Goal: Task Accomplishment & Management: Complete application form

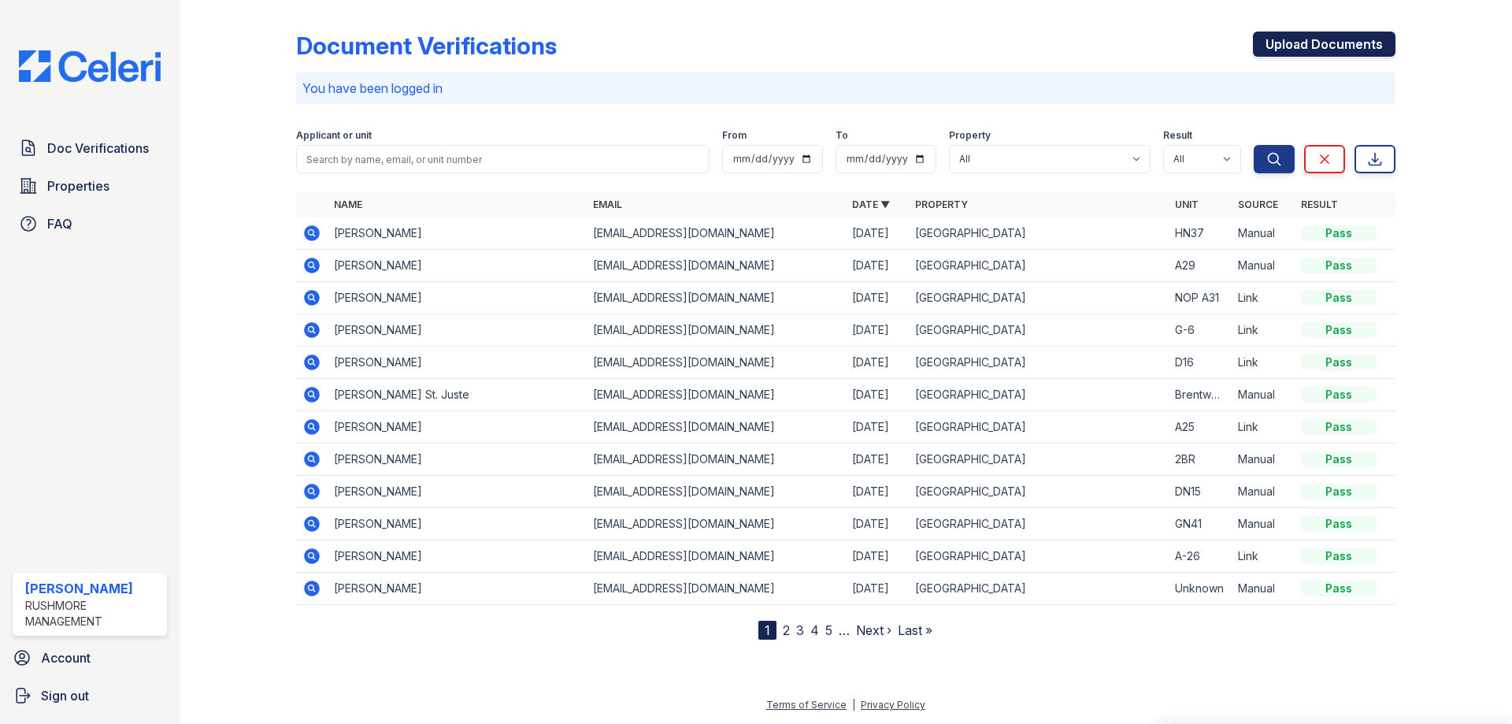
click at [1374, 35] on link "Upload Documents" at bounding box center [1324, 43] width 143 height 25
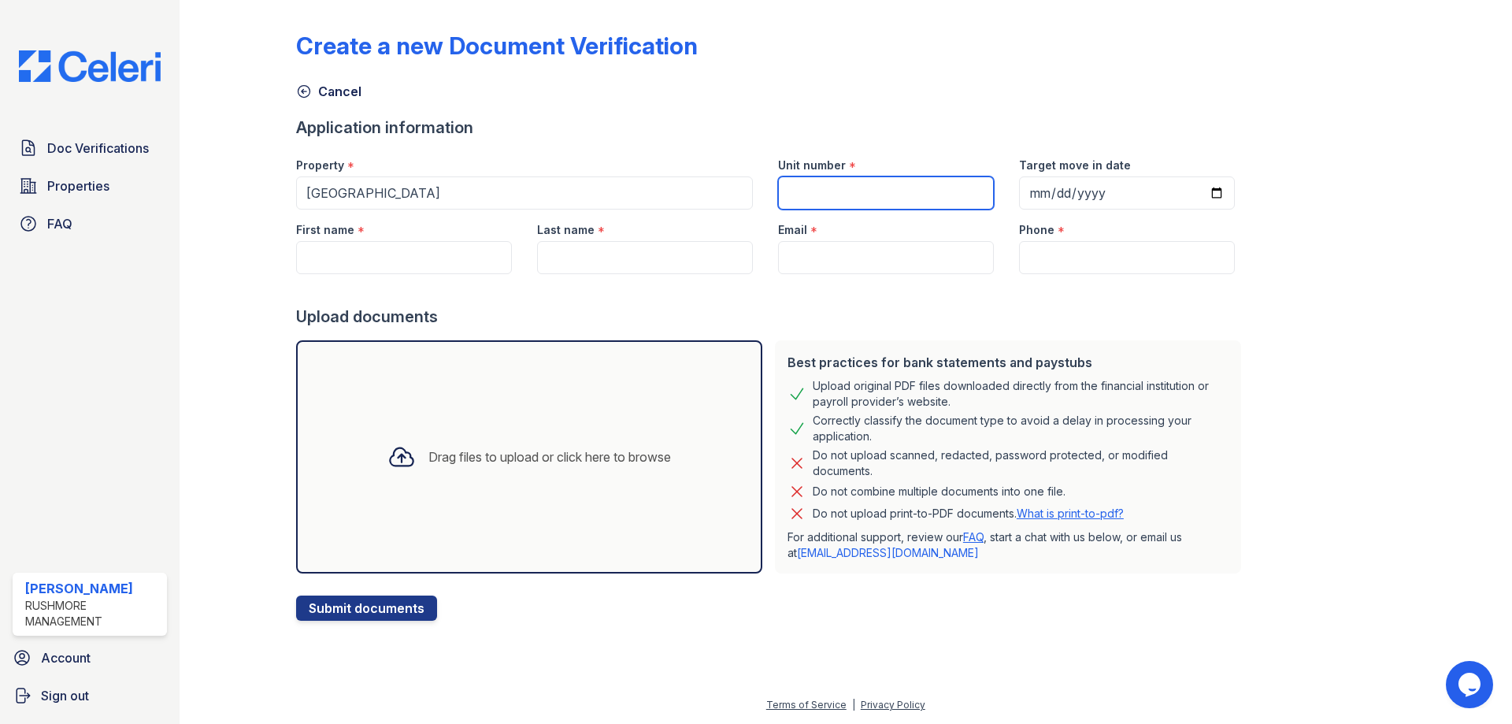
click at [807, 202] on input "Unit number" at bounding box center [886, 192] width 216 height 33
type input "04"
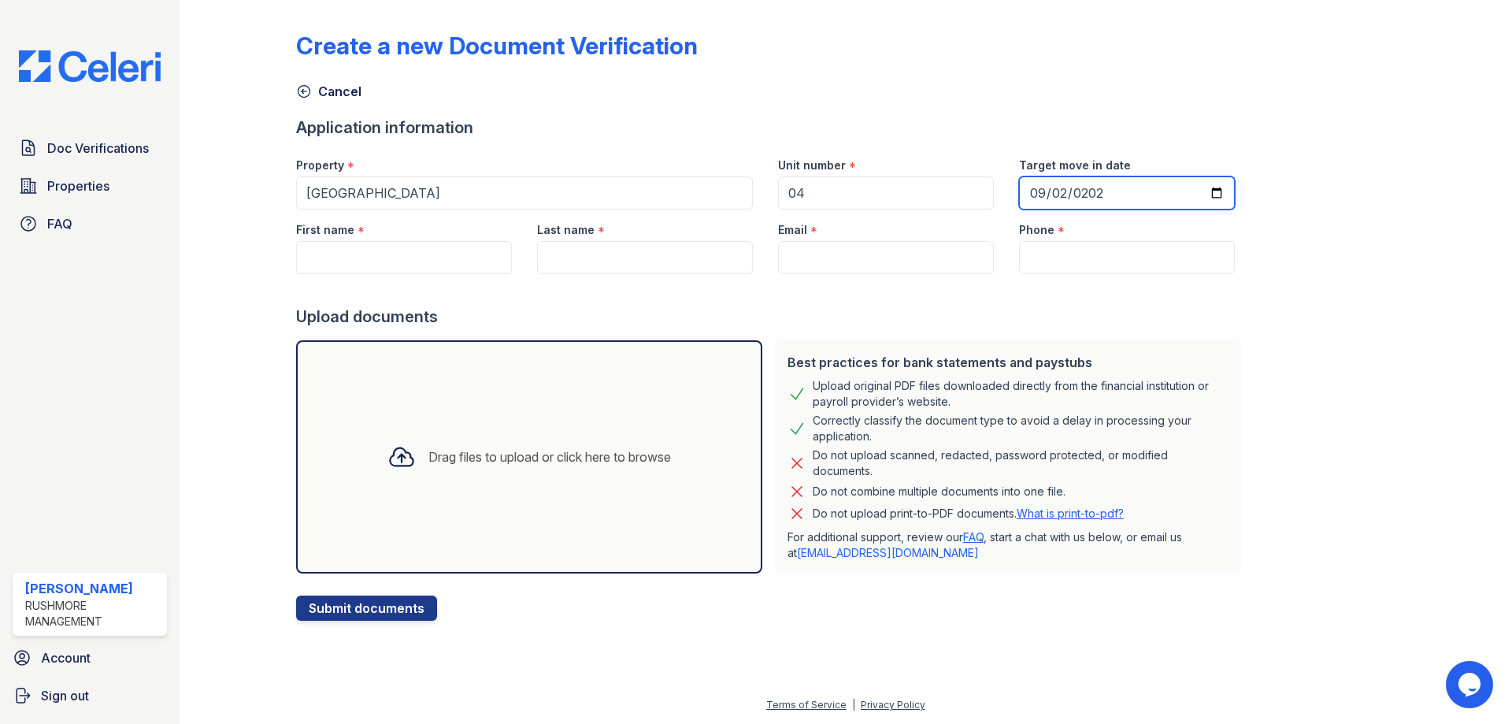
type input "[DATE]"
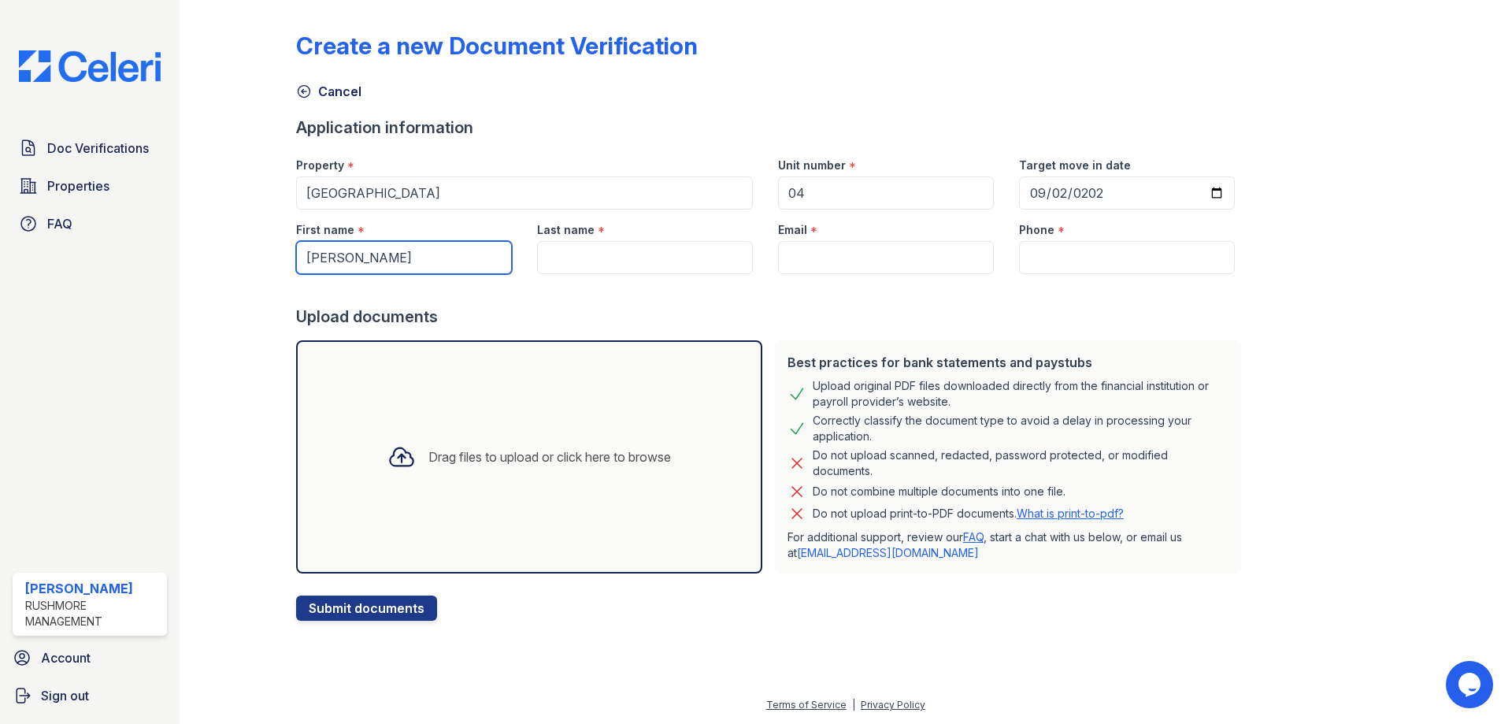
drag, startPoint x: 435, startPoint y: 257, endPoint x: -169, endPoint y: 268, distance: 604.1
click at [0, 268] on html "Doc Verifications Properties FAQ [PERSON_NAME] Rushmore Management Account Sign…" at bounding box center [756, 362] width 1512 height 724
type input "[PERSON_NAME]"
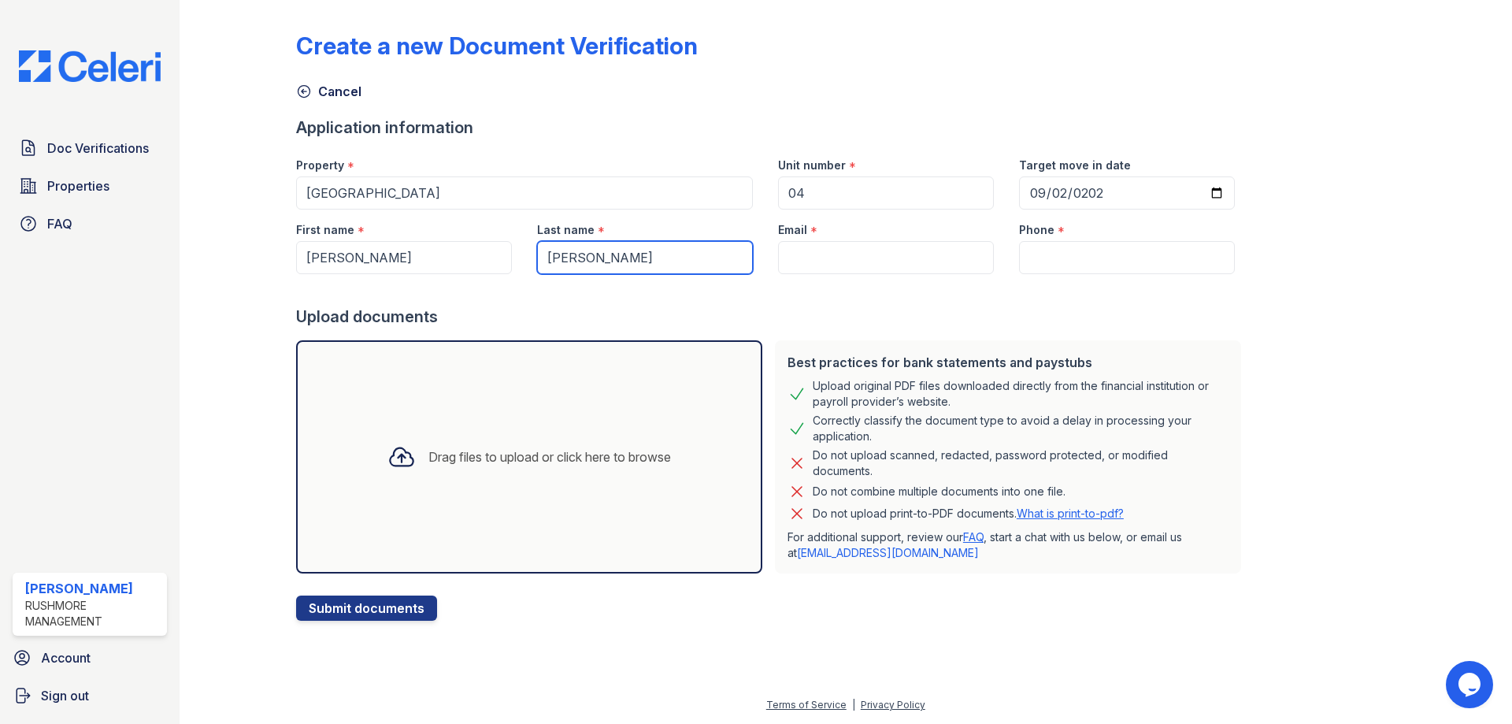
type input "[PERSON_NAME]"
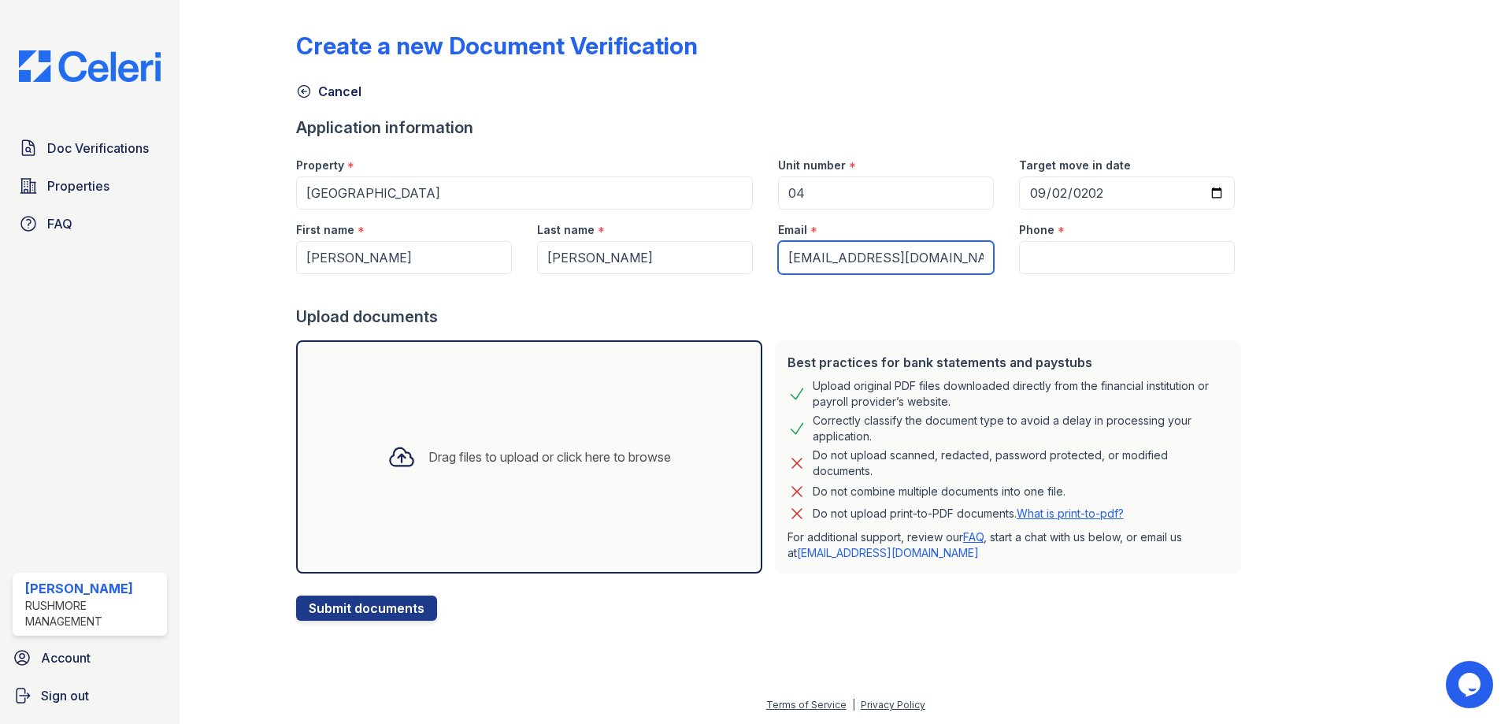
type input "[EMAIL_ADDRESS][DOMAIN_NAME]"
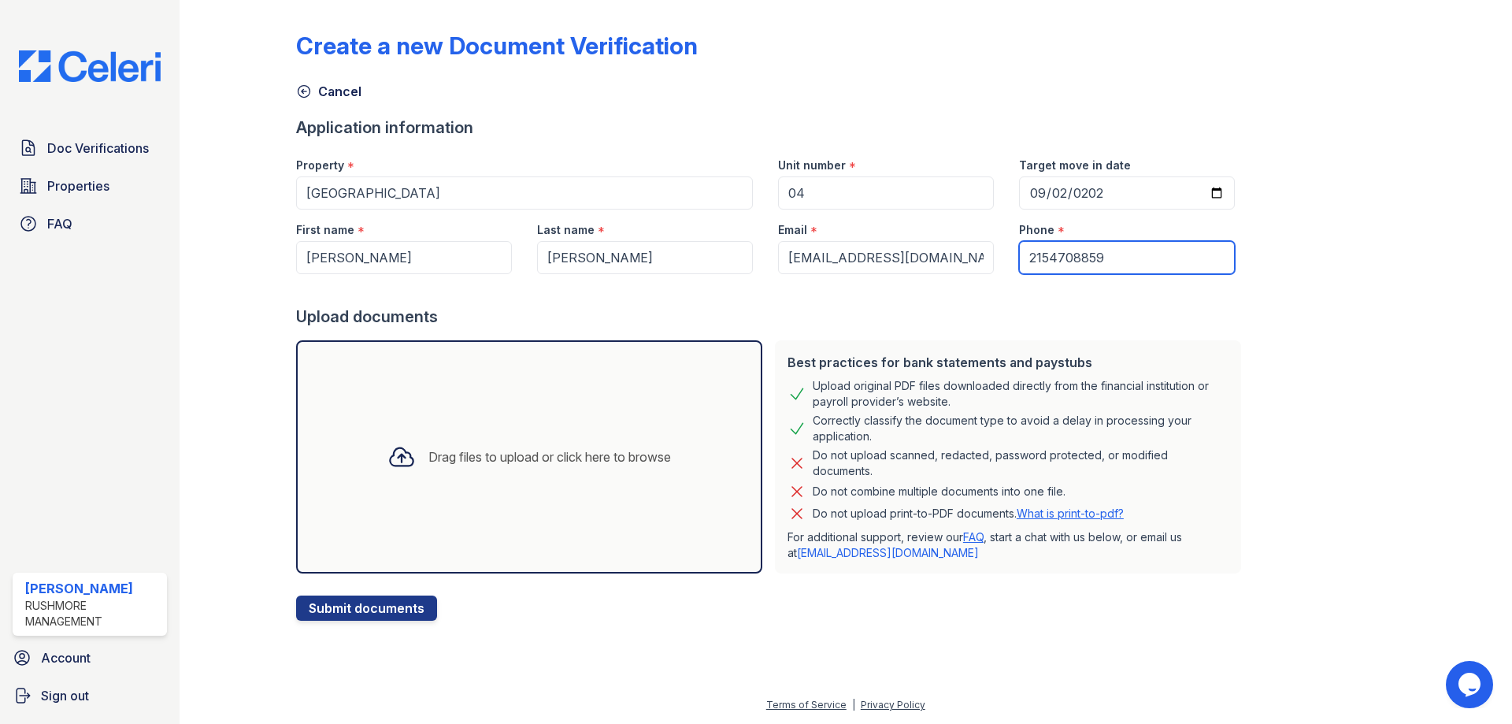
type input "2154708859"
click at [516, 424] on div "Drag files to upload or click here to browse" at bounding box center [529, 456] width 466 height 233
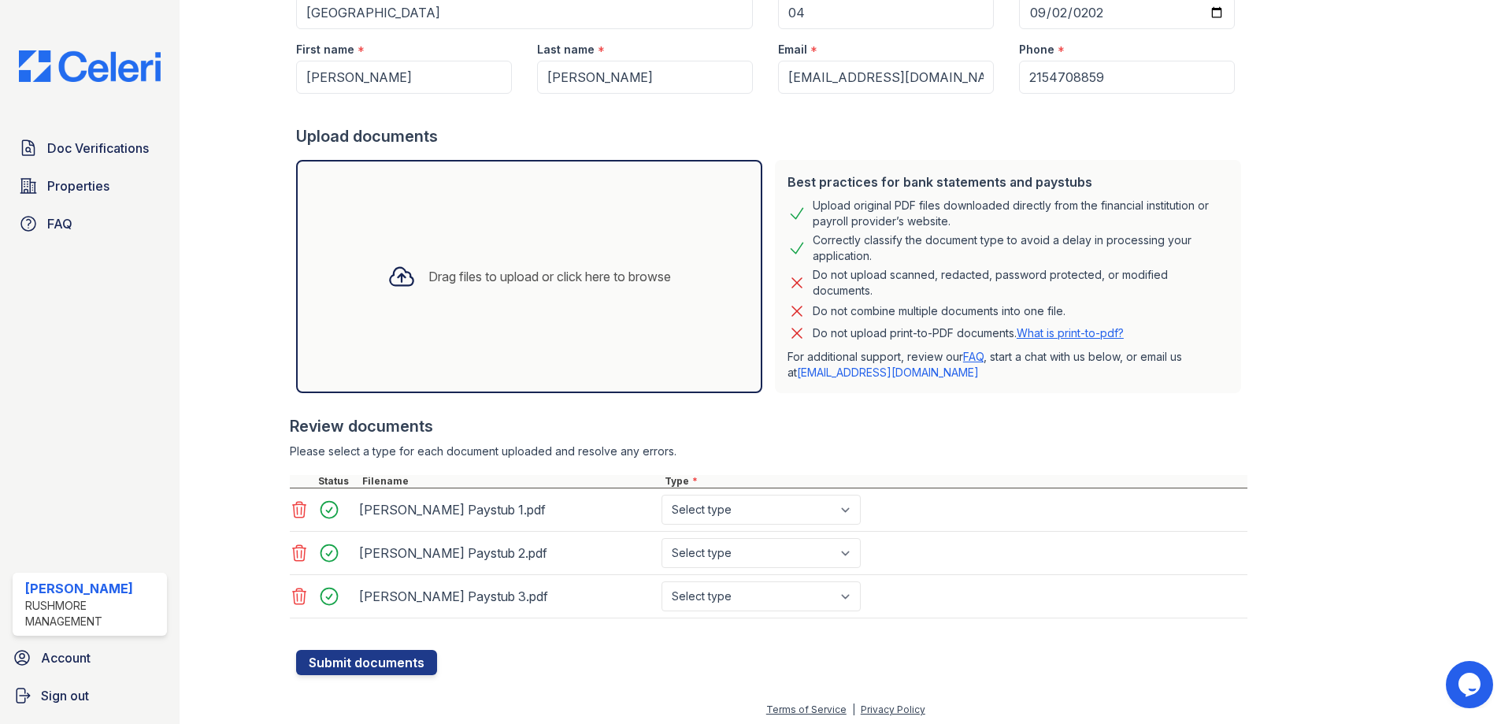
scroll to position [185, 0]
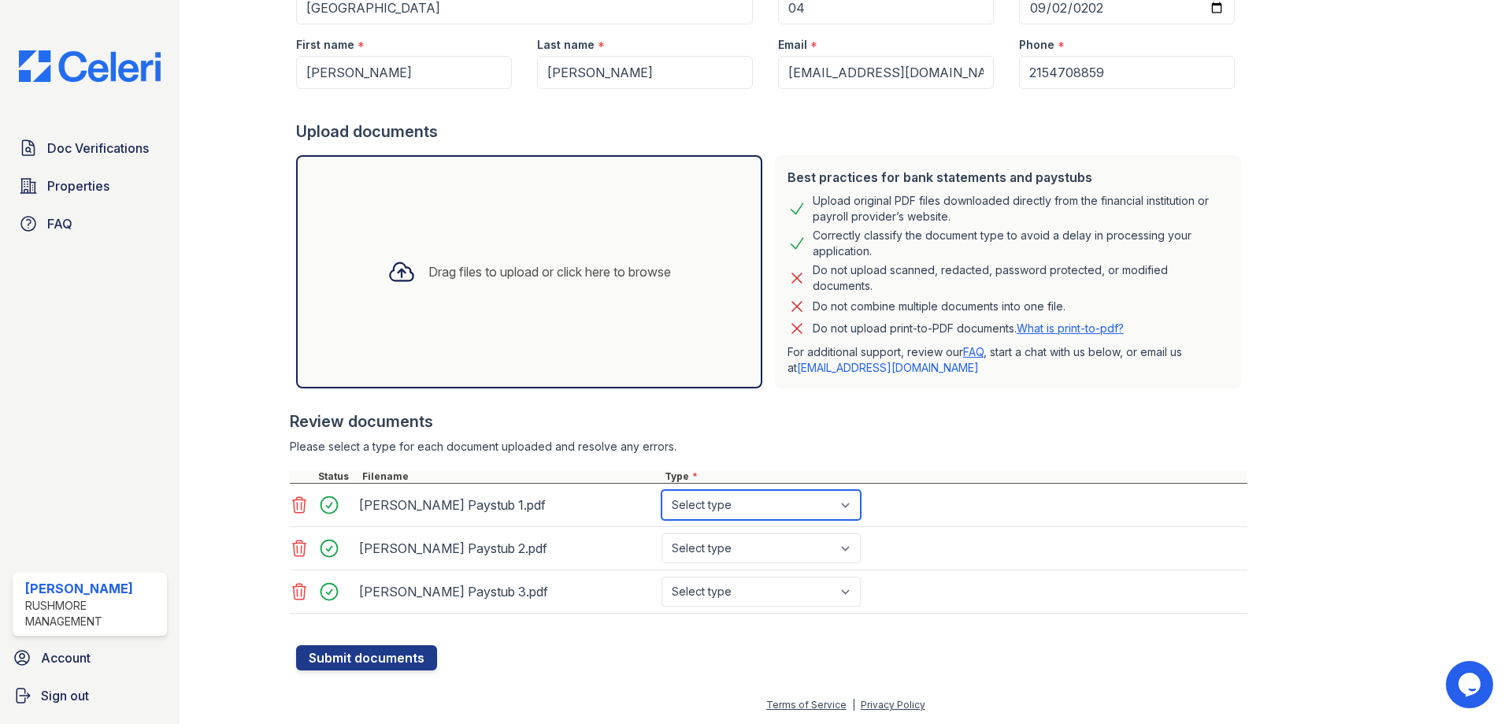
click at [738, 503] on select "Select type Paystub Bank Statement Offer Letter Tax Documents Benefit Award Let…" at bounding box center [760, 505] width 199 height 30
select select "paystub"
click at [661, 490] on select "Select type Paystub Bank Statement Offer Letter Tax Documents Benefit Award Let…" at bounding box center [760, 505] width 199 height 30
click at [738, 540] on select "Select type Paystub Bank Statement Offer Letter Tax Documents Benefit Award Let…" at bounding box center [760, 548] width 199 height 30
select select "paystub"
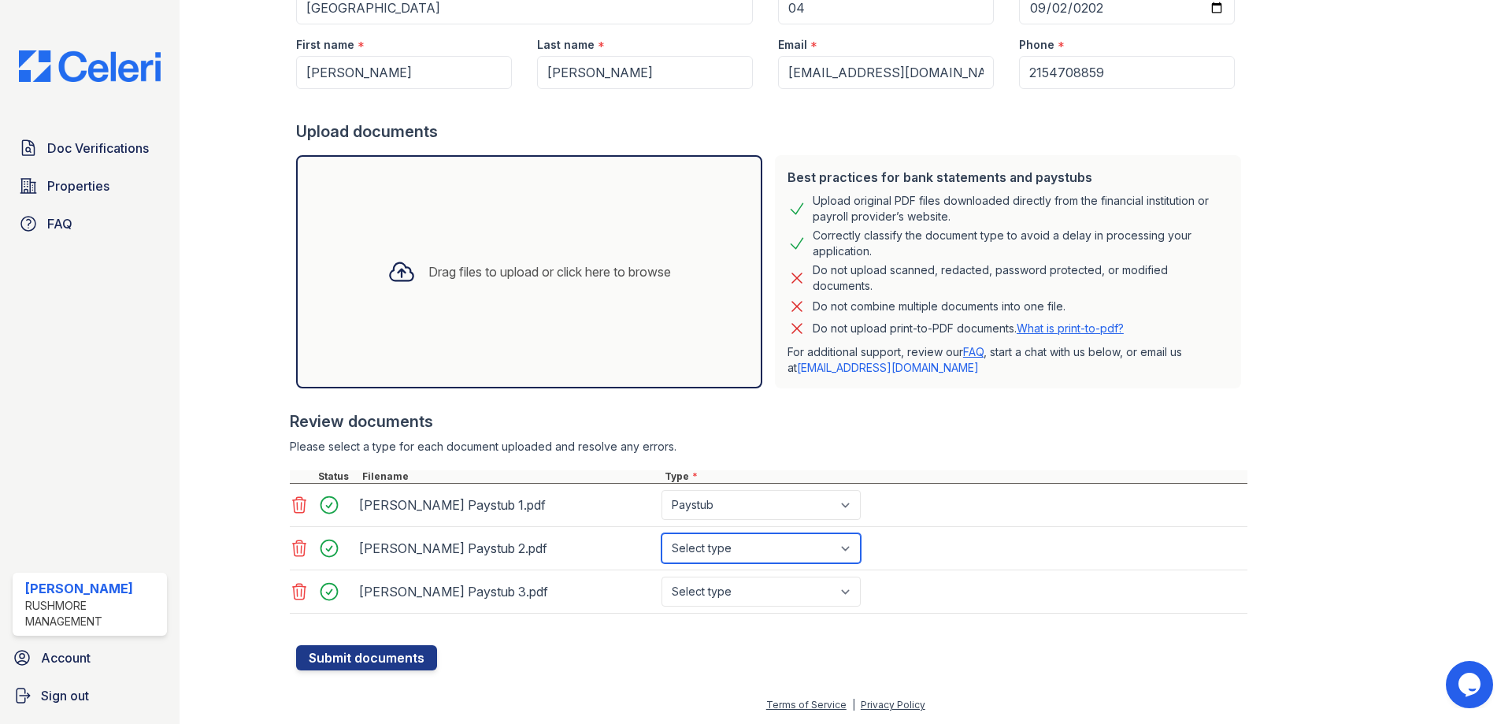
click at [661, 533] on select "Select type Paystub Bank Statement Offer Letter Tax Documents Benefit Award Let…" at bounding box center [760, 548] width 199 height 30
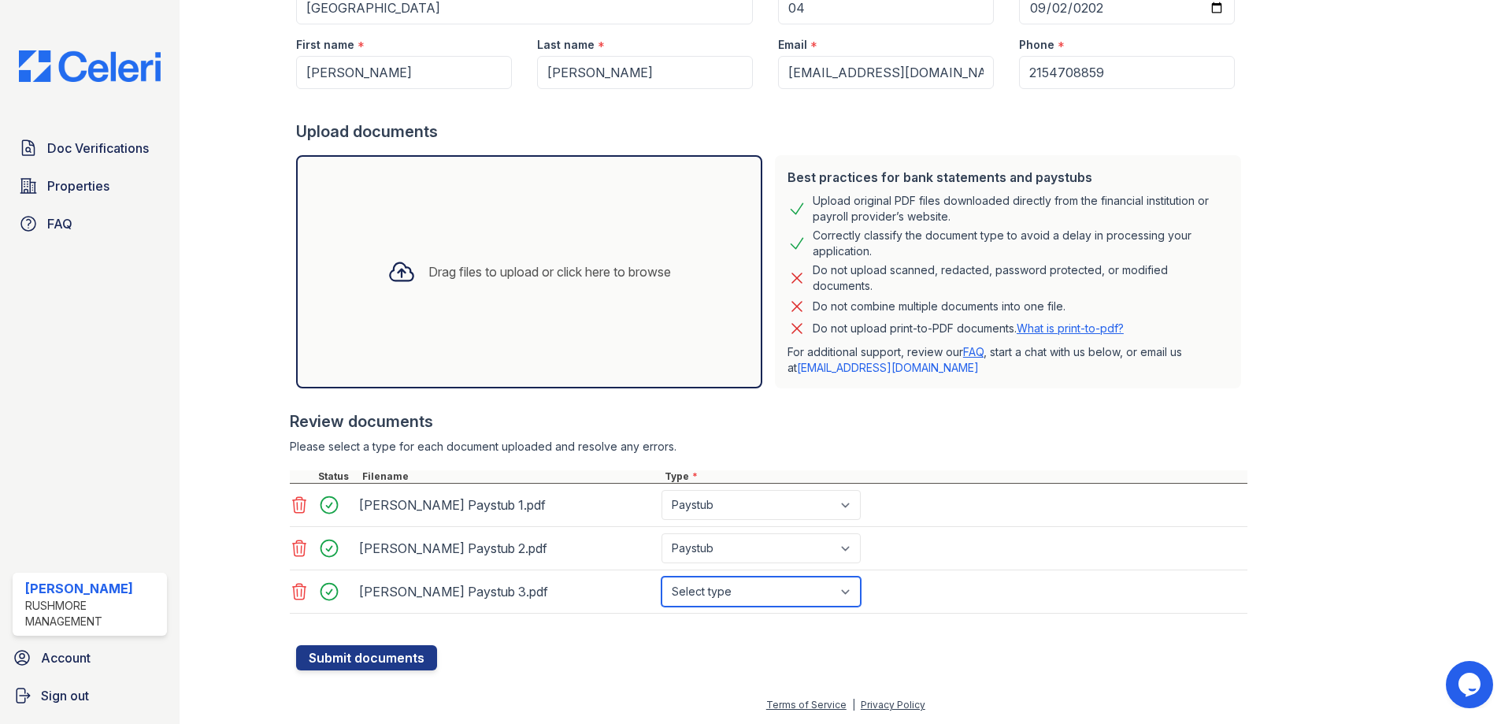
click at [709, 589] on select "Select type Paystub Bank Statement Offer Letter Tax Documents Benefit Award Let…" at bounding box center [760, 591] width 199 height 30
select select "paystub"
click at [661, 576] on select "Select type Paystub Bank Statement Offer Letter Tax Documents Benefit Award Let…" at bounding box center [760, 591] width 199 height 30
click at [393, 649] on button "Submit documents" at bounding box center [366, 657] width 141 height 25
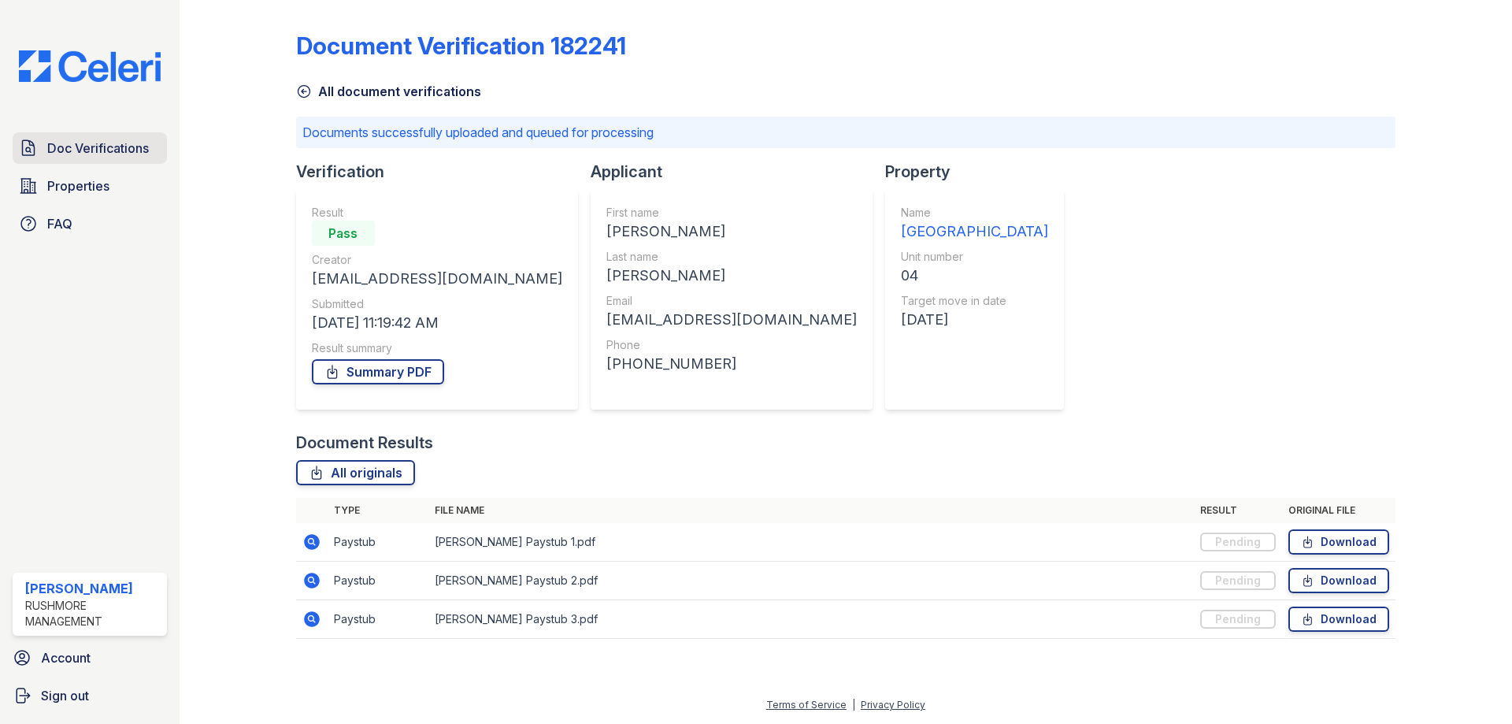
click at [137, 141] on span "Doc Verifications" at bounding box center [98, 148] width 102 height 19
